Goal: Information Seeking & Learning: Find specific fact

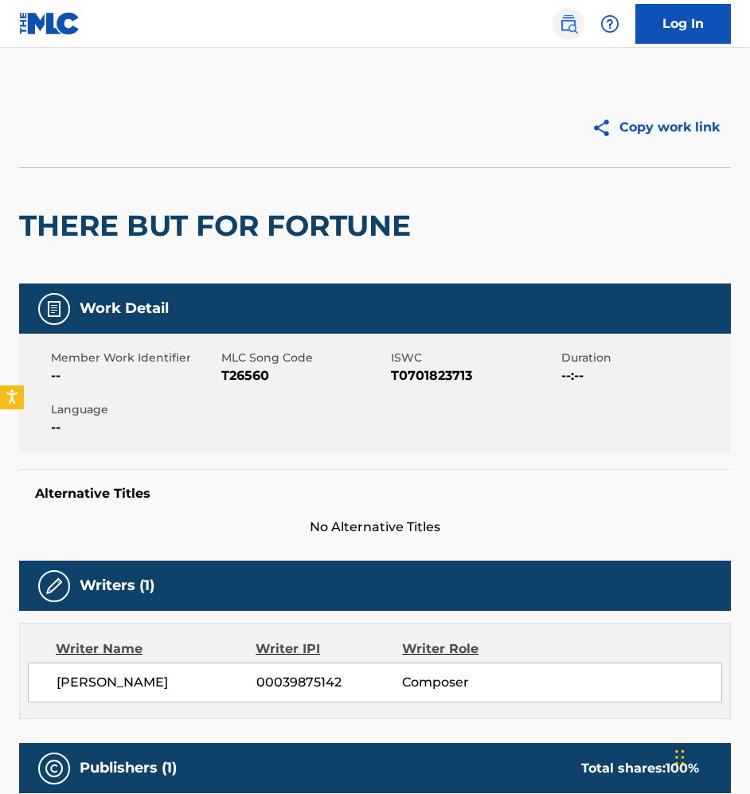
click at [583, 19] on link at bounding box center [569, 24] width 32 height 32
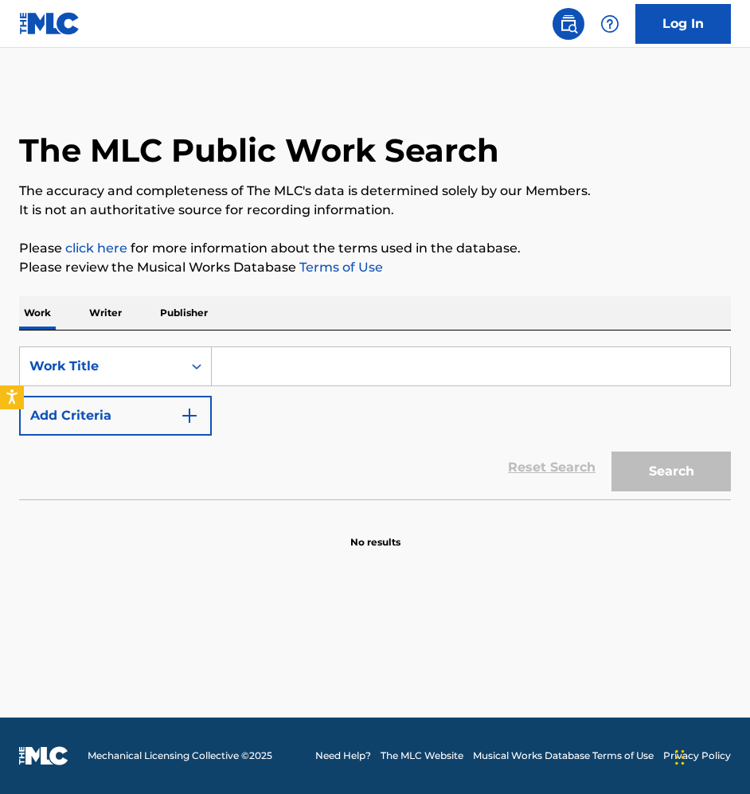
click at [305, 351] on input "Search Form" at bounding box center [471, 366] width 518 height 38
paste input "First One"
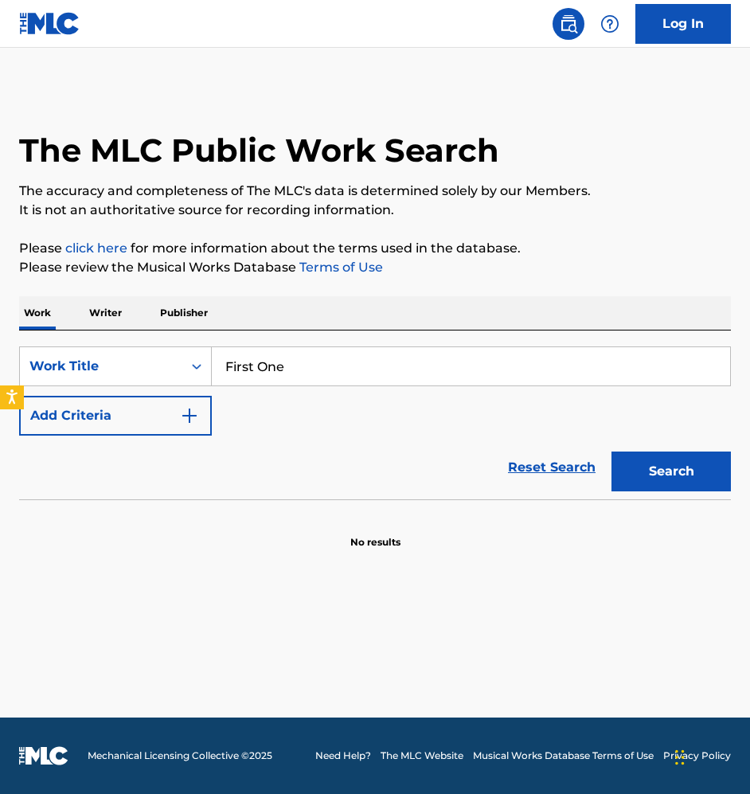
type input "First One"
click at [311, 432] on div "SearchWithCriteria2483a0e3-864c-4483-b034-5616623bee6a Work Title First One Add…" at bounding box center [375, 390] width 712 height 89
click at [101, 413] on button "Add Criteria" at bounding box center [115, 416] width 193 height 40
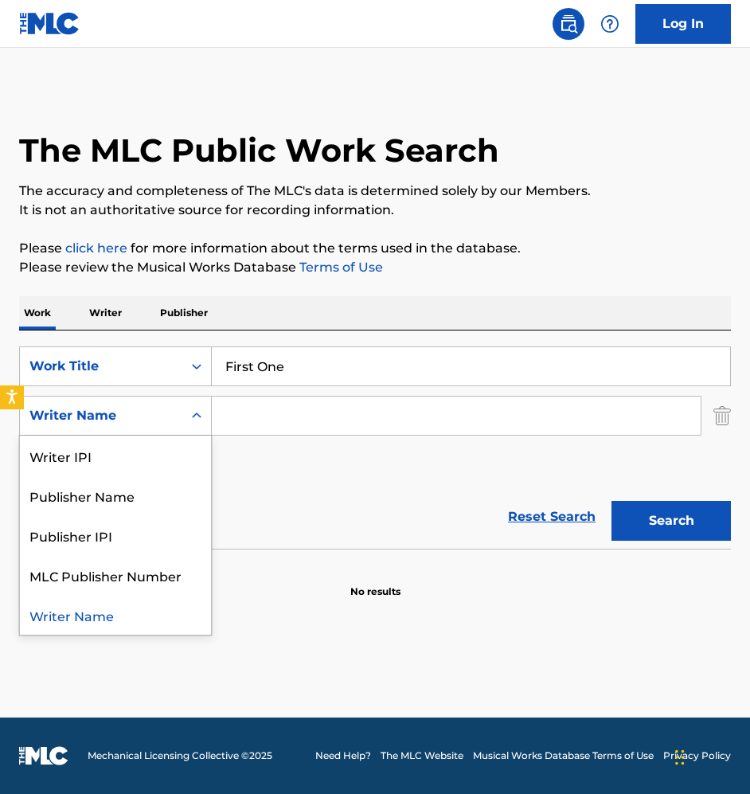
click at [99, 401] on div "Writer Name" at bounding box center [101, 416] width 162 height 30
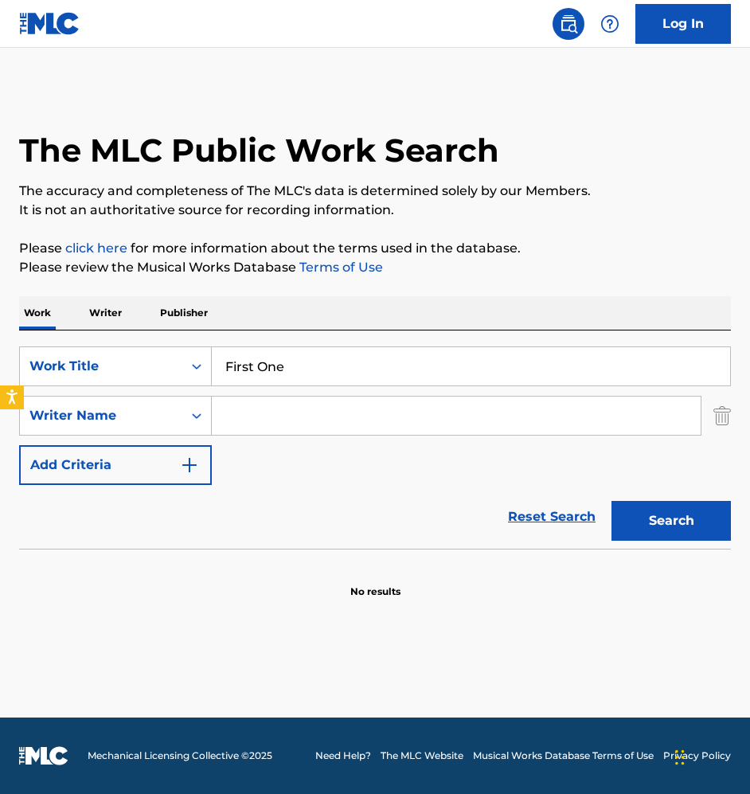
click at [287, 382] on input "First One" at bounding box center [471, 366] width 518 height 38
click at [295, 399] on input "Search Form" at bounding box center [456, 416] width 489 height 38
type input "[PERSON_NAME]"
click at [612, 501] on button "Search" at bounding box center [671, 521] width 119 height 40
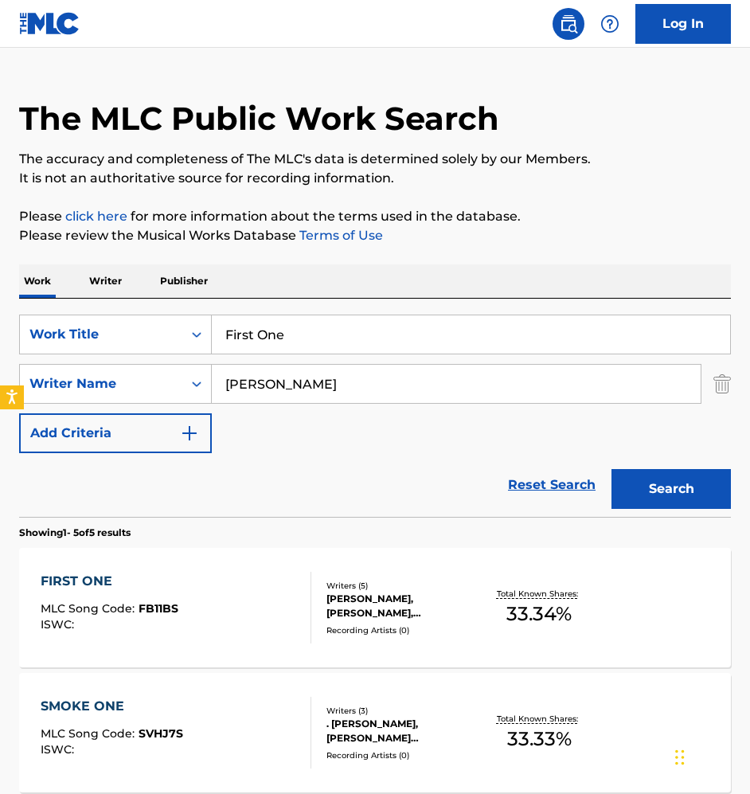
scroll to position [34, 0]
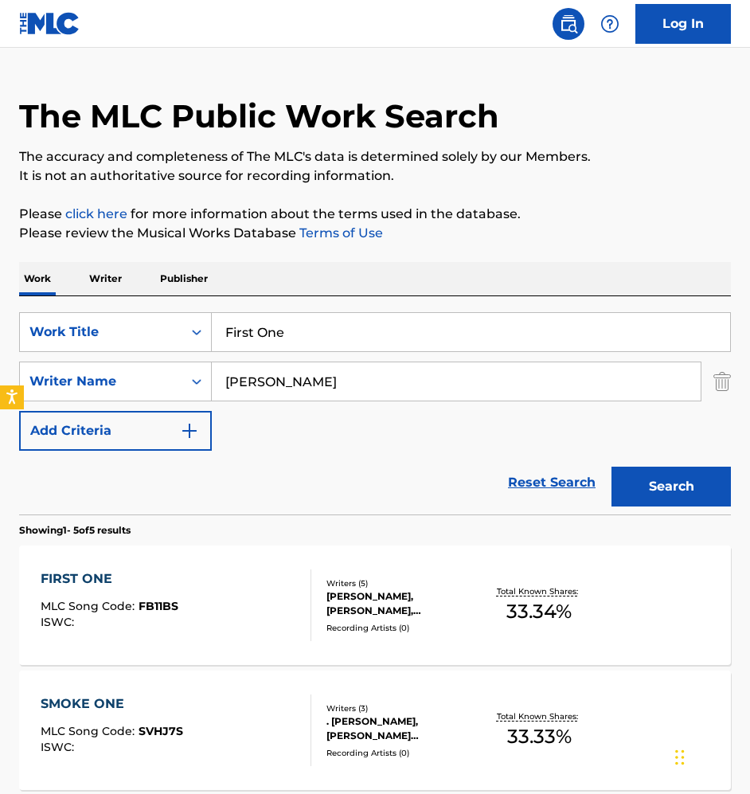
click at [249, 608] on div "FIRST ONE MLC Song Code : FB11BS ISWC :" at bounding box center [176, 605] width 271 height 72
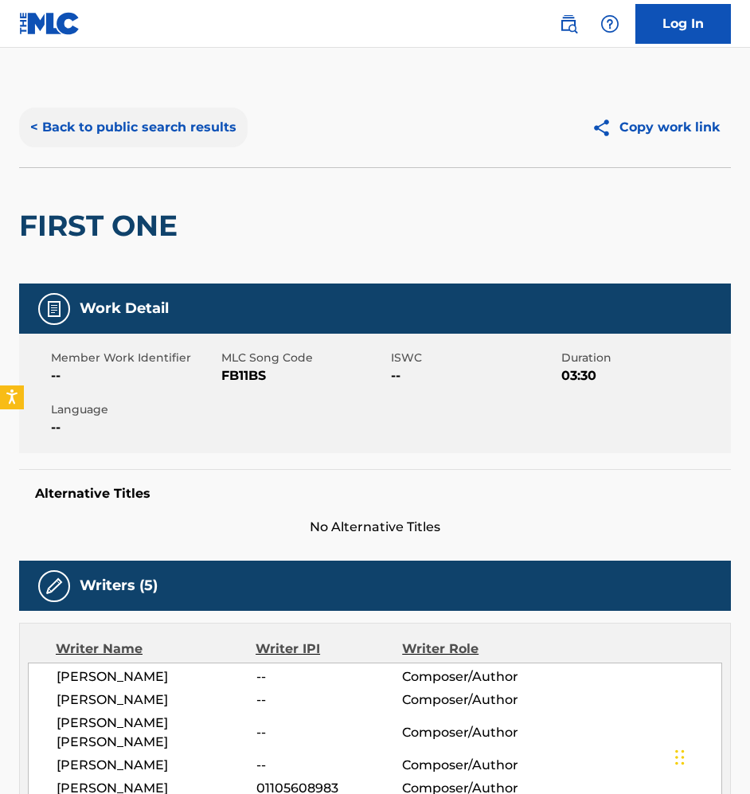
click at [125, 113] on button "< Back to public search results" at bounding box center [133, 128] width 229 height 40
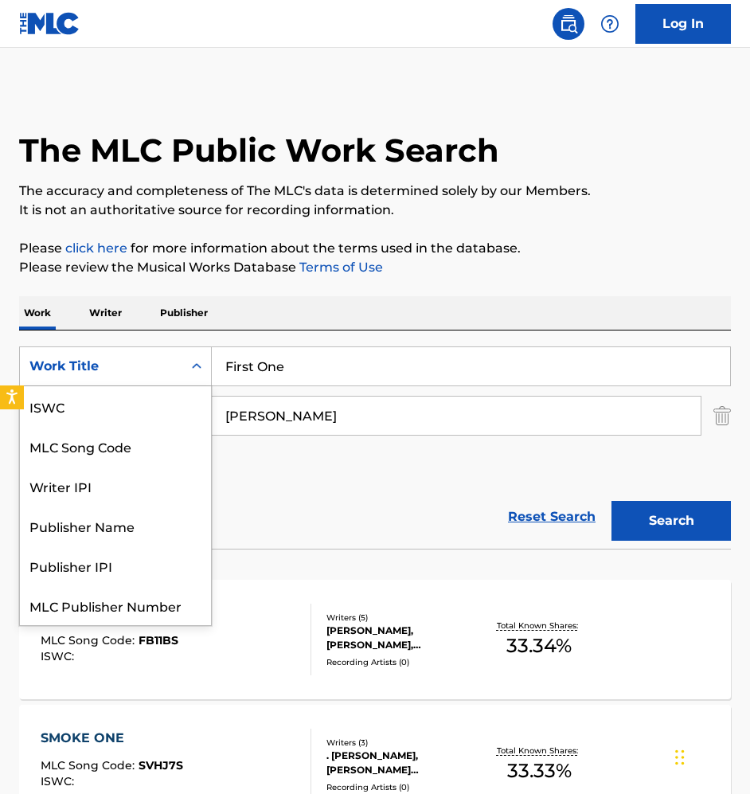
click at [158, 368] on div "Work Title" at bounding box center [100, 366] width 143 height 19
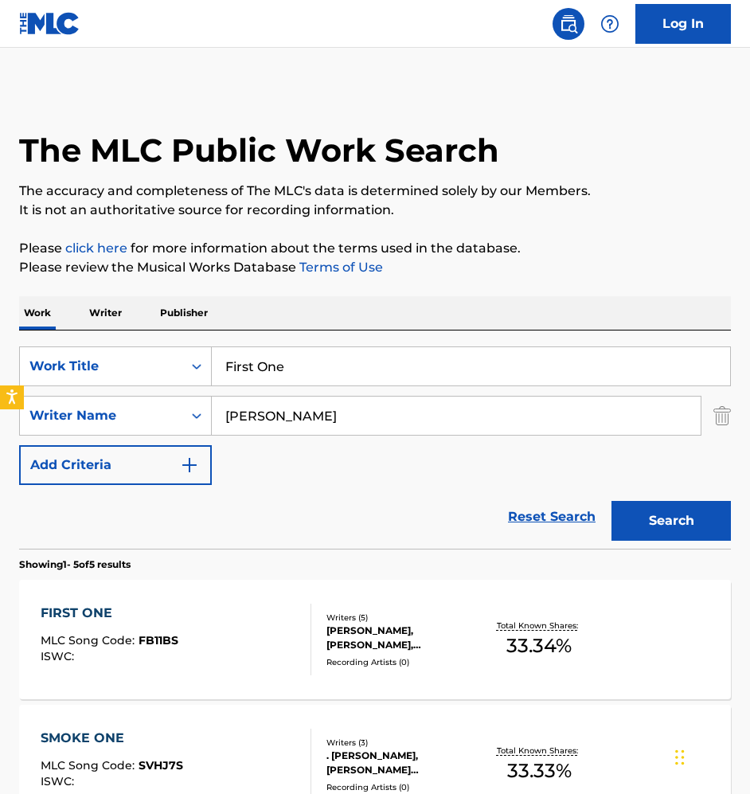
click at [158, 358] on div "Work Title" at bounding box center [100, 366] width 143 height 19
click at [275, 373] on input "First One" at bounding box center [471, 366] width 518 height 38
type input "mind of a menace"
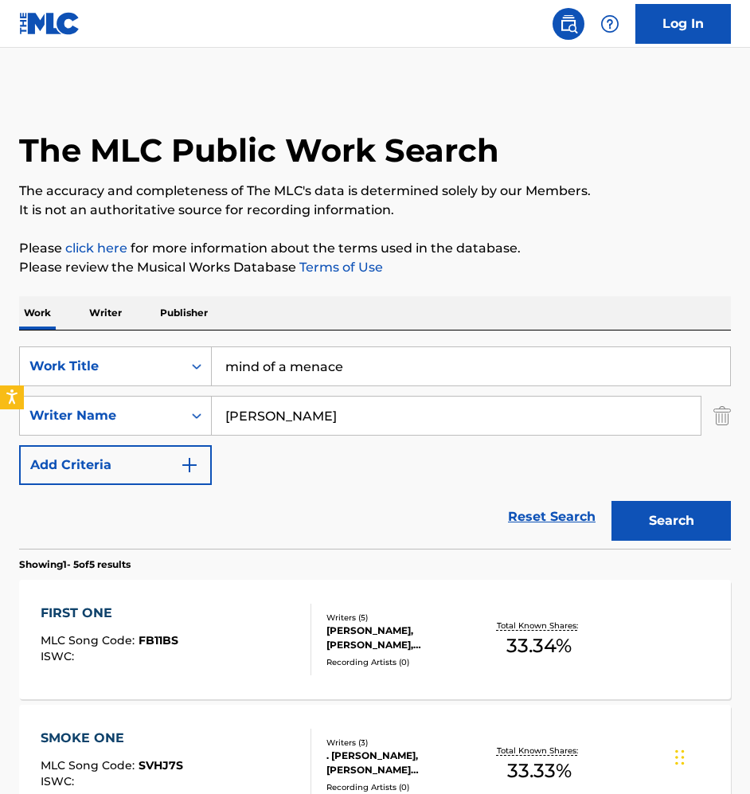
click at [360, 397] on input "[PERSON_NAME]" at bounding box center [456, 416] width 489 height 38
paste input "Maliki [PERSON_NAME]"
type input "Maliki [PERSON_NAME]"
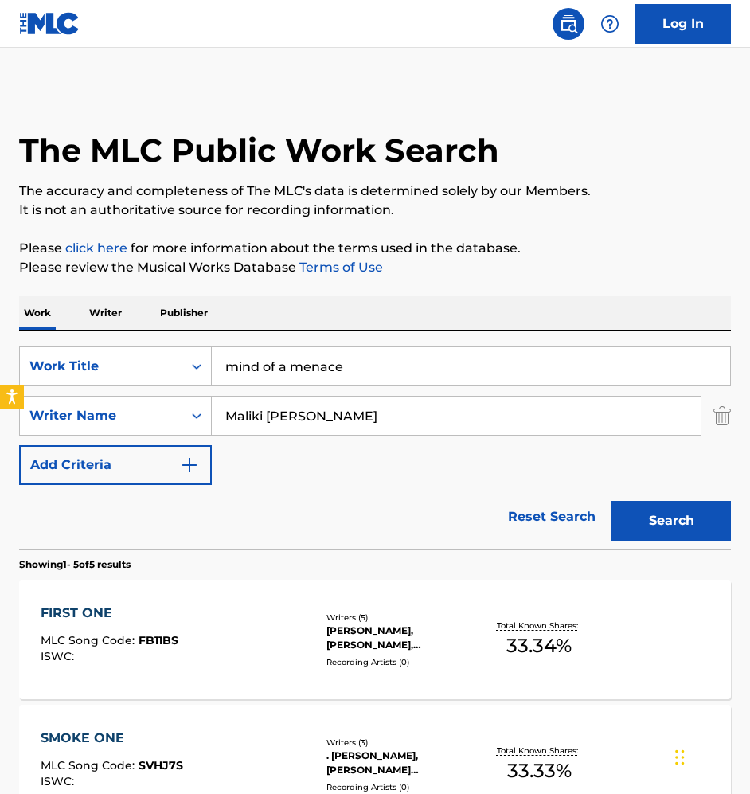
click at [612, 501] on button "Search" at bounding box center [671, 521] width 119 height 40
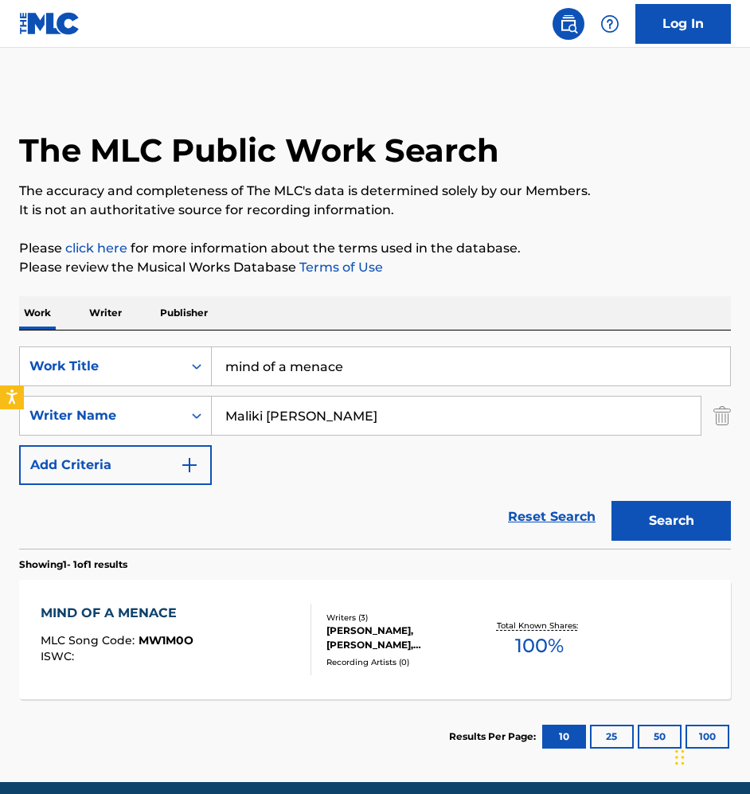
click at [254, 662] on div "MIND OF A MENACE MLC Song Code : MW1M0O ISWC :" at bounding box center [176, 640] width 271 height 72
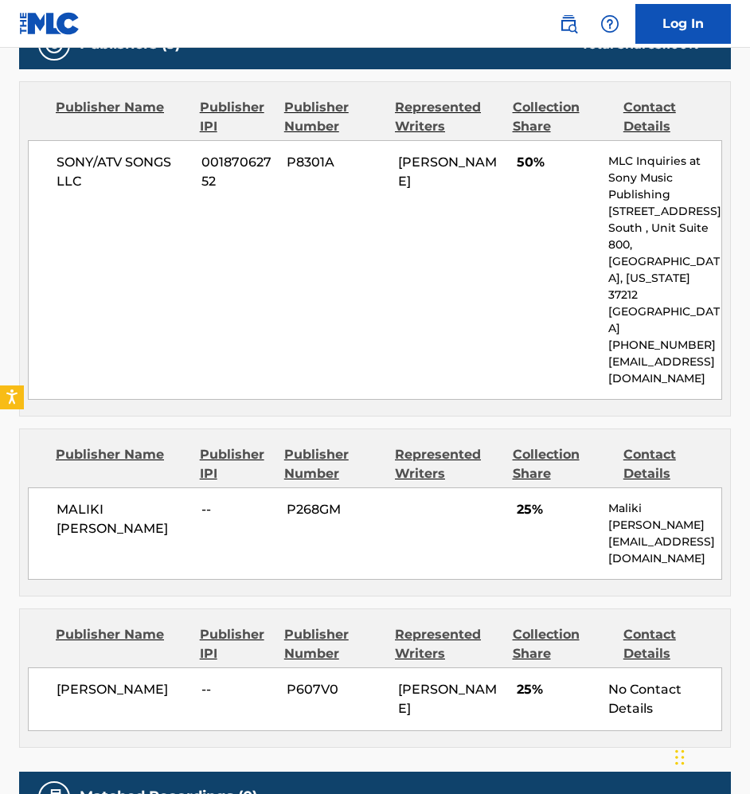
scroll to position [761, 0]
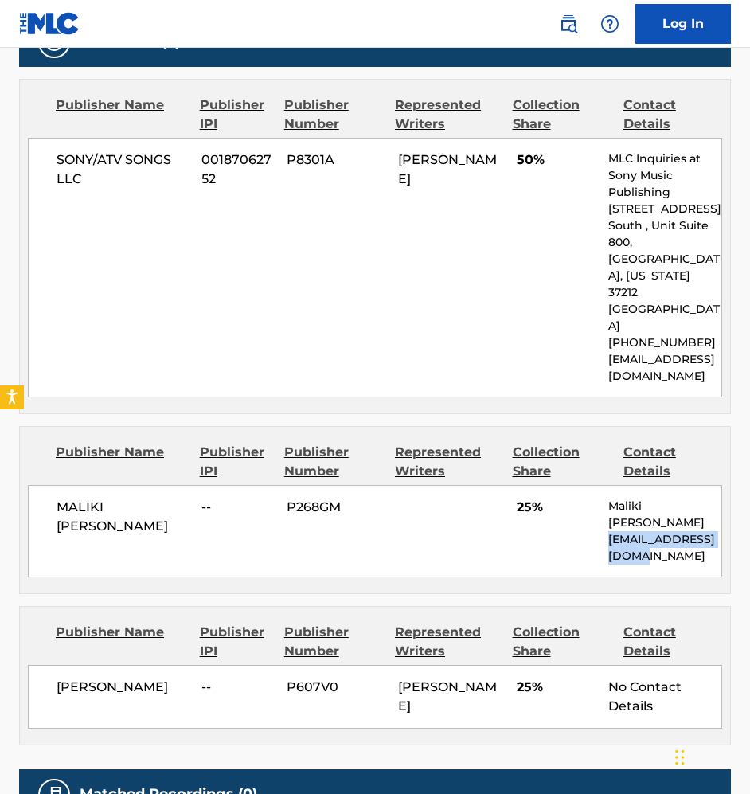
drag, startPoint x: 609, startPoint y: 489, endPoint x: 651, endPoint y: 511, distance: 47.0
click at [651, 531] on p "[EMAIL_ADDRESS][DOMAIN_NAME]" at bounding box center [664, 547] width 113 height 33
copy p "[EMAIL_ADDRESS][DOMAIN_NAME]"
click at [382, 312] on div "SONY/ATV SONGS LLC 00187062752 P8301A [PERSON_NAME] 50% MLC Inquiries at Sony M…" at bounding box center [375, 268] width 694 height 260
